Goal: Task Accomplishment & Management: Manage account settings

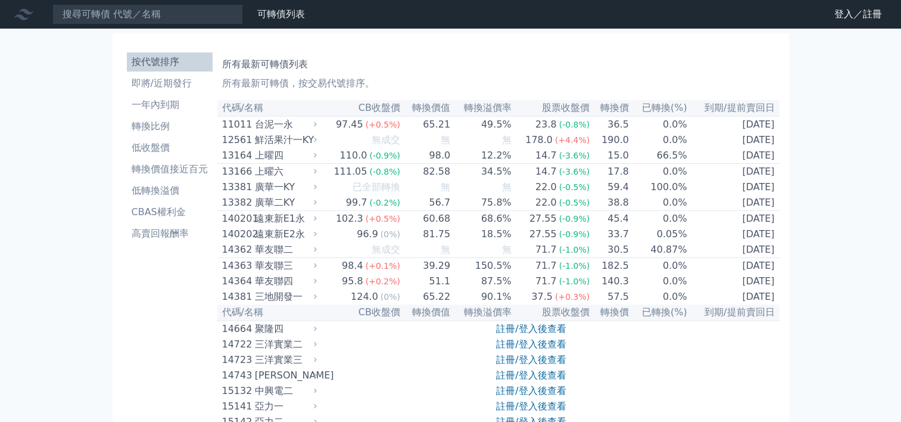
click at [839, 17] on link "登入／註冊" at bounding box center [858, 14] width 67 height 19
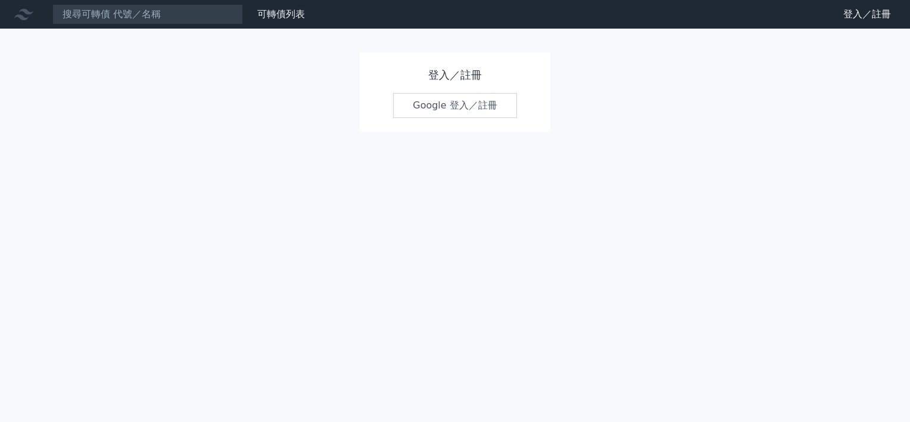
click at [417, 107] on link "Google 登入／註冊" at bounding box center [455, 105] width 124 height 25
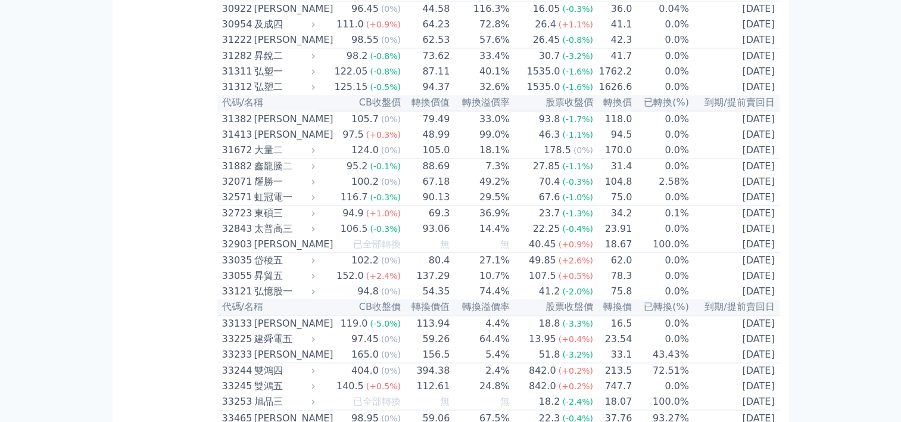
scroll to position [1846, 0]
